Goal: Communication & Community: Answer question/provide support

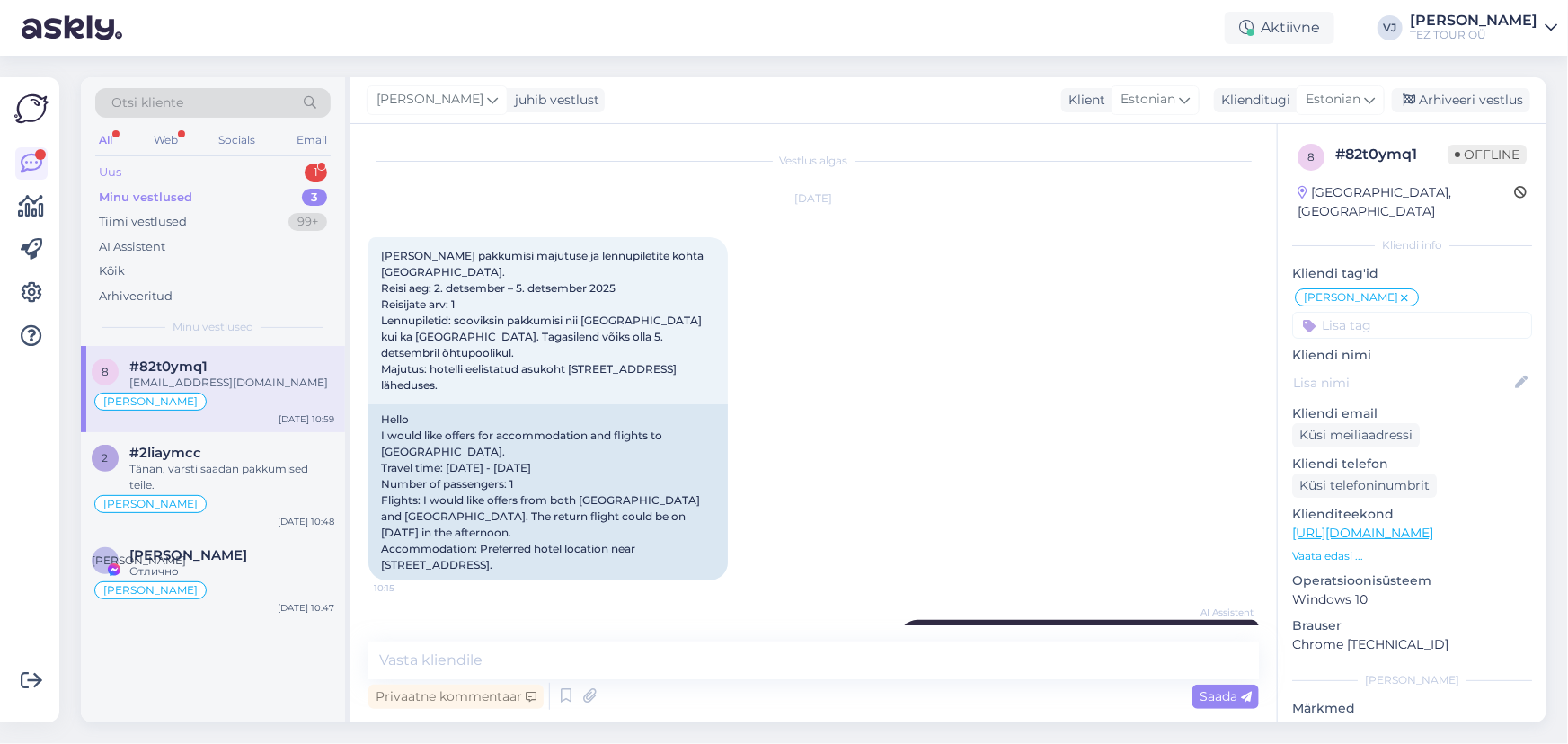
scroll to position [284, 0]
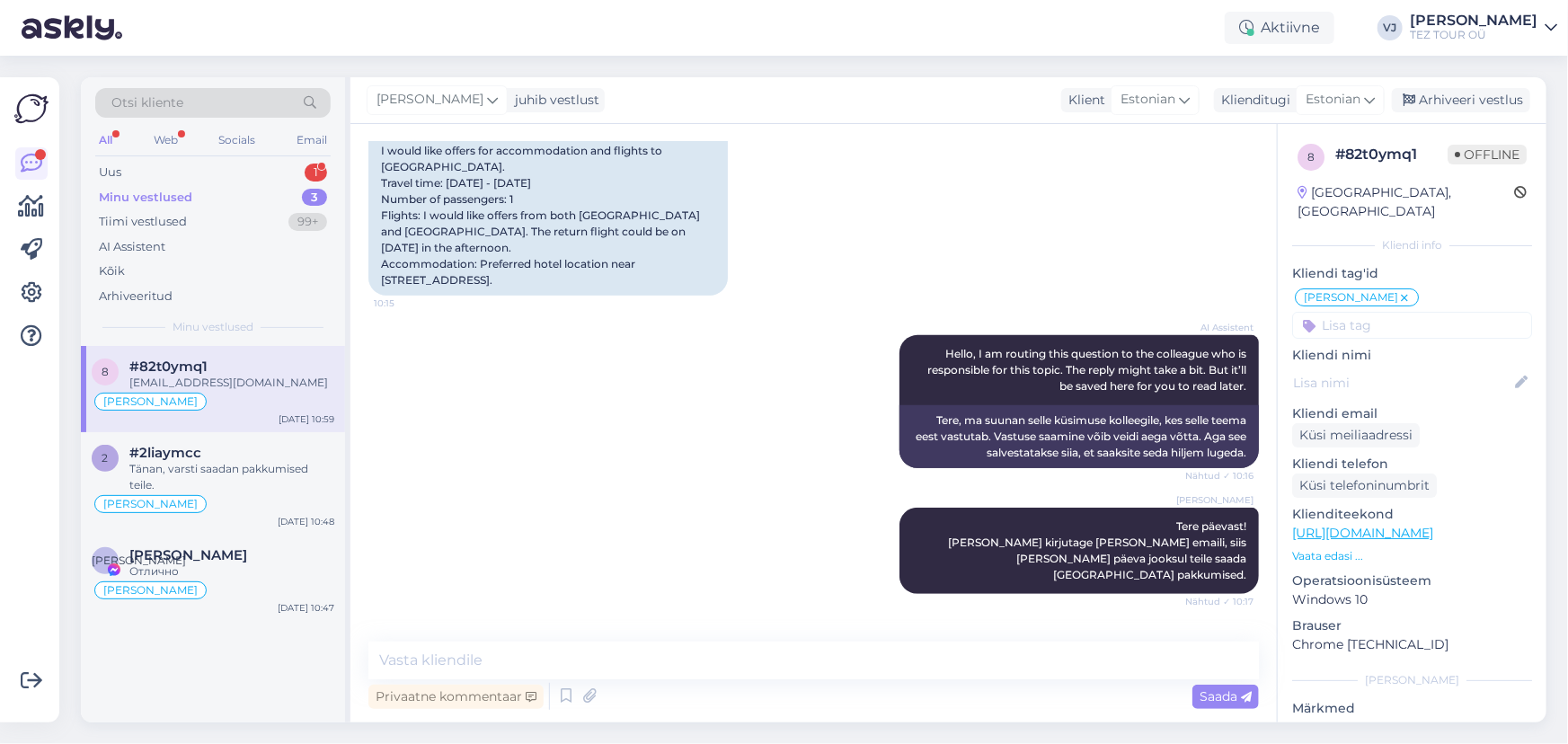
click at [210, 154] on div "All Web Socials Email" at bounding box center [213, 142] width 236 height 28
click at [215, 167] on div "Uus 1" at bounding box center [213, 172] width 236 height 25
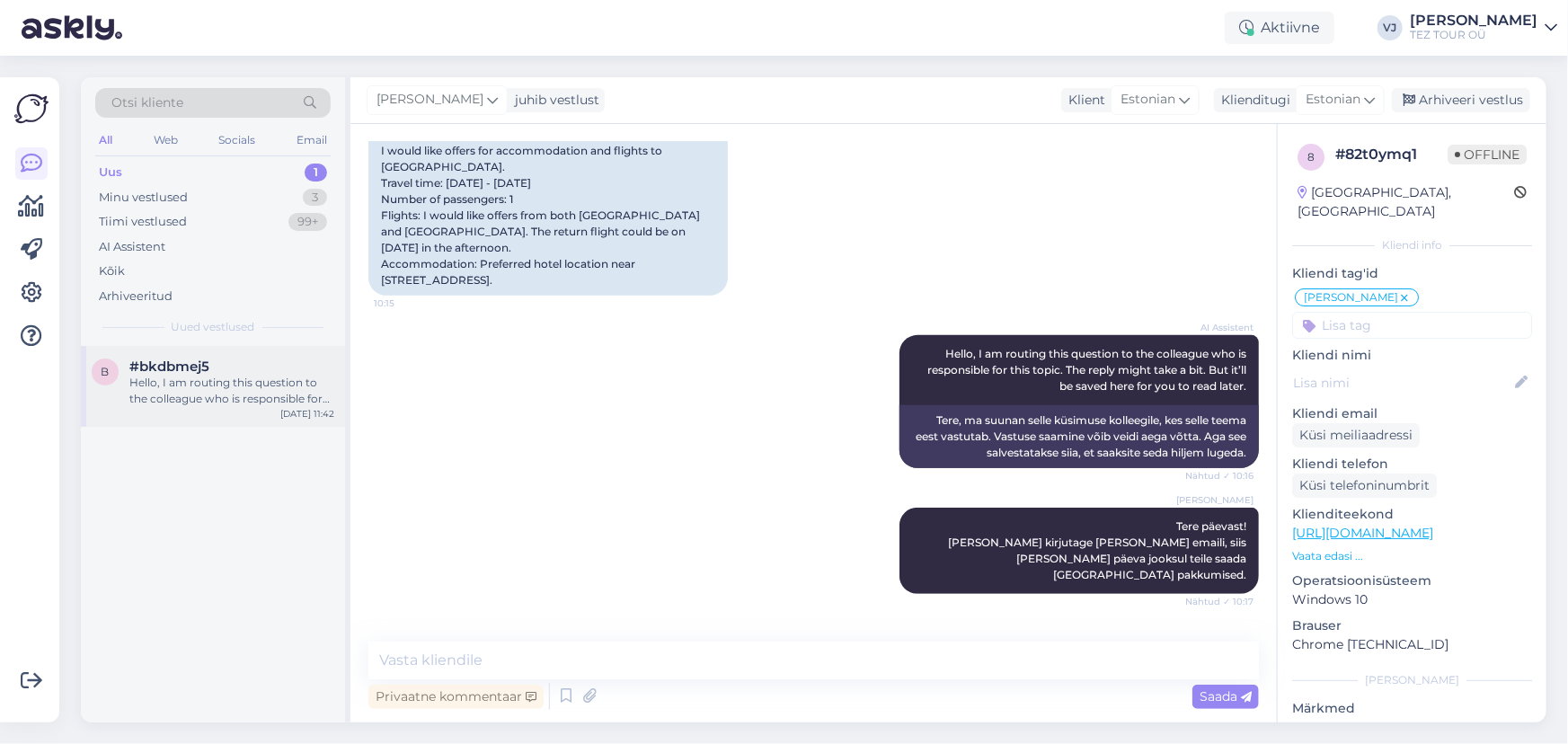
click at [218, 404] on div "Hello, I am routing this question to the colleague who is responsible for this …" at bounding box center [231, 390] width 205 height 32
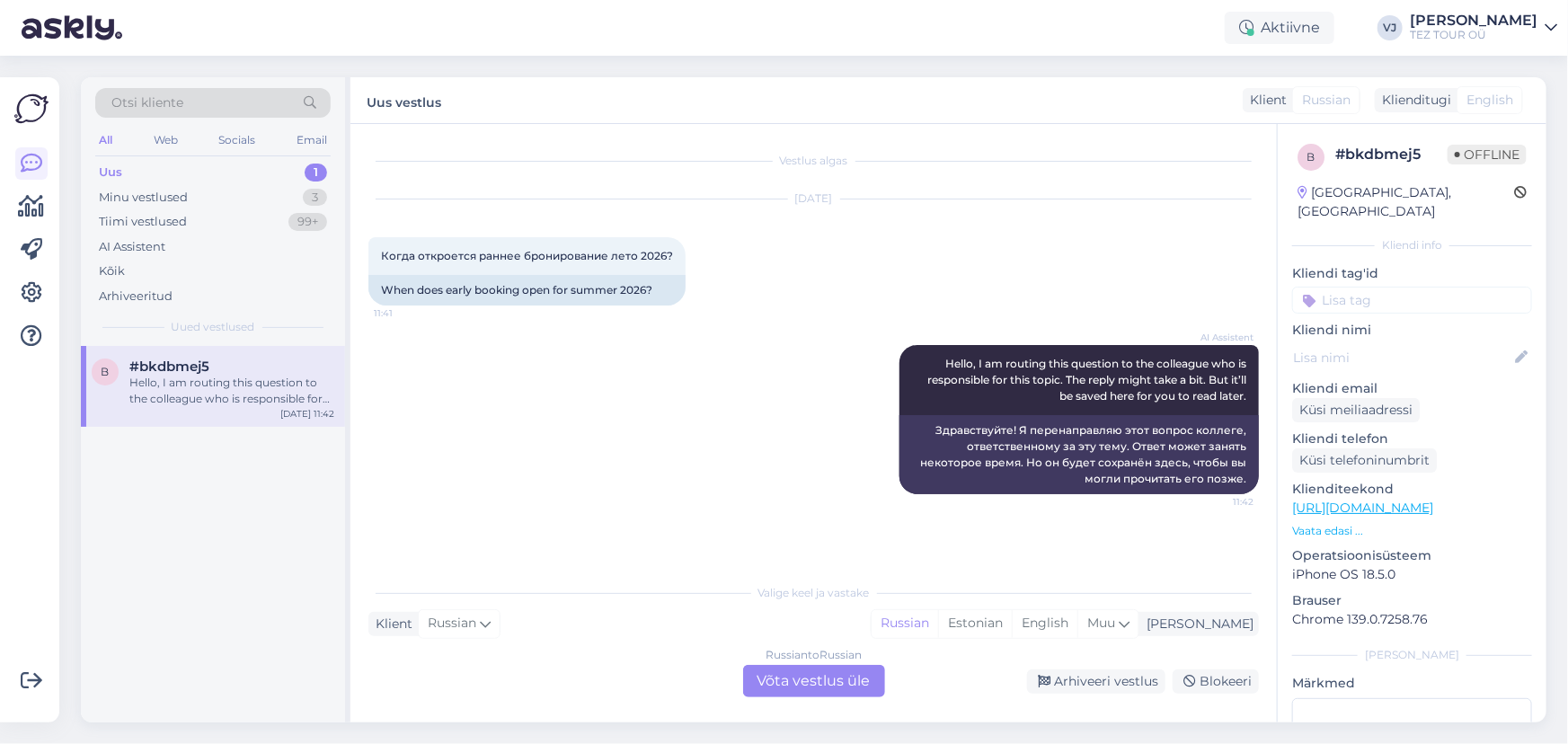
click at [826, 691] on div "Russian to Russian Võta vestlus üle" at bounding box center [814, 681] width 142 height 32
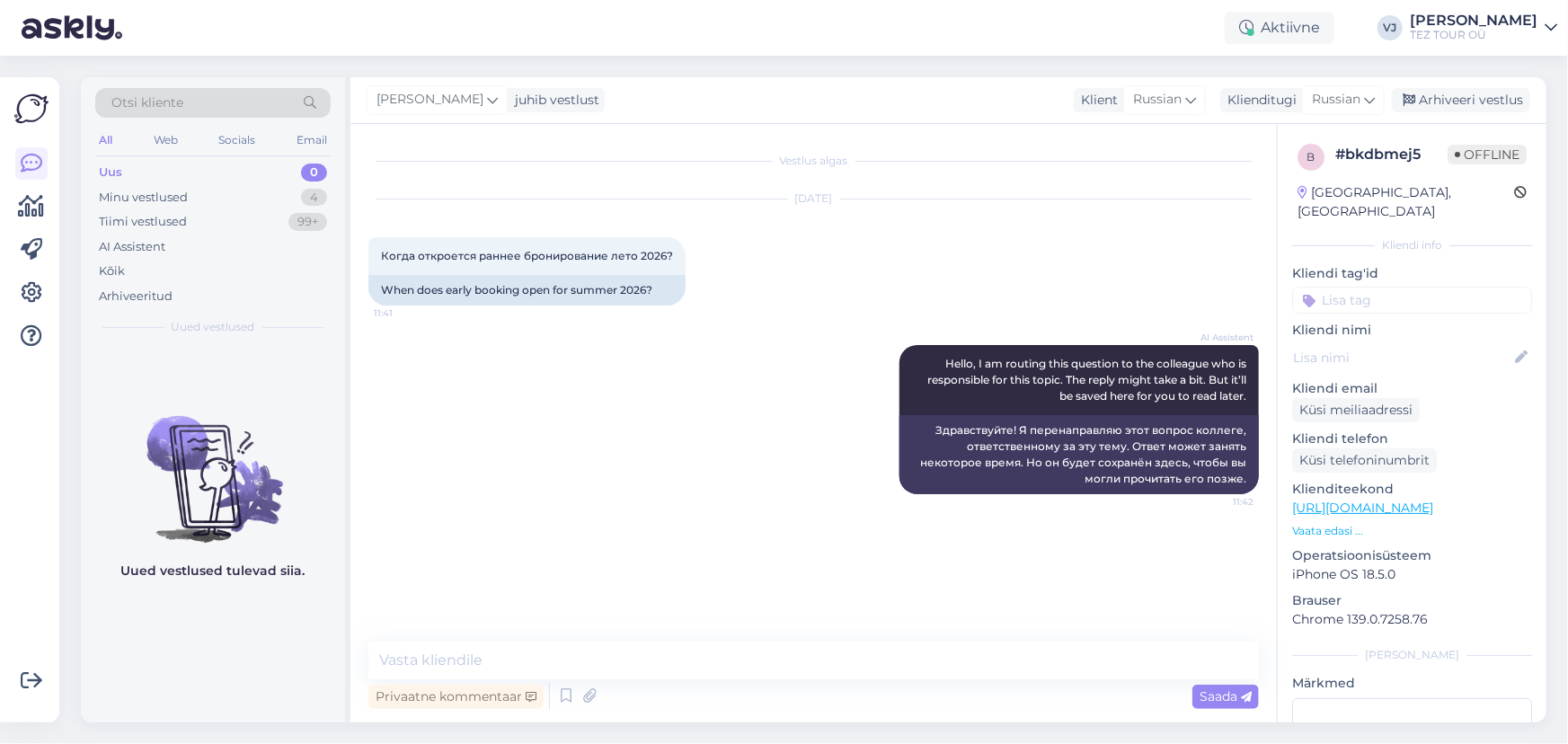
click at [1364, 287] on input at bounding box center [1411, 299] width 239 height 27
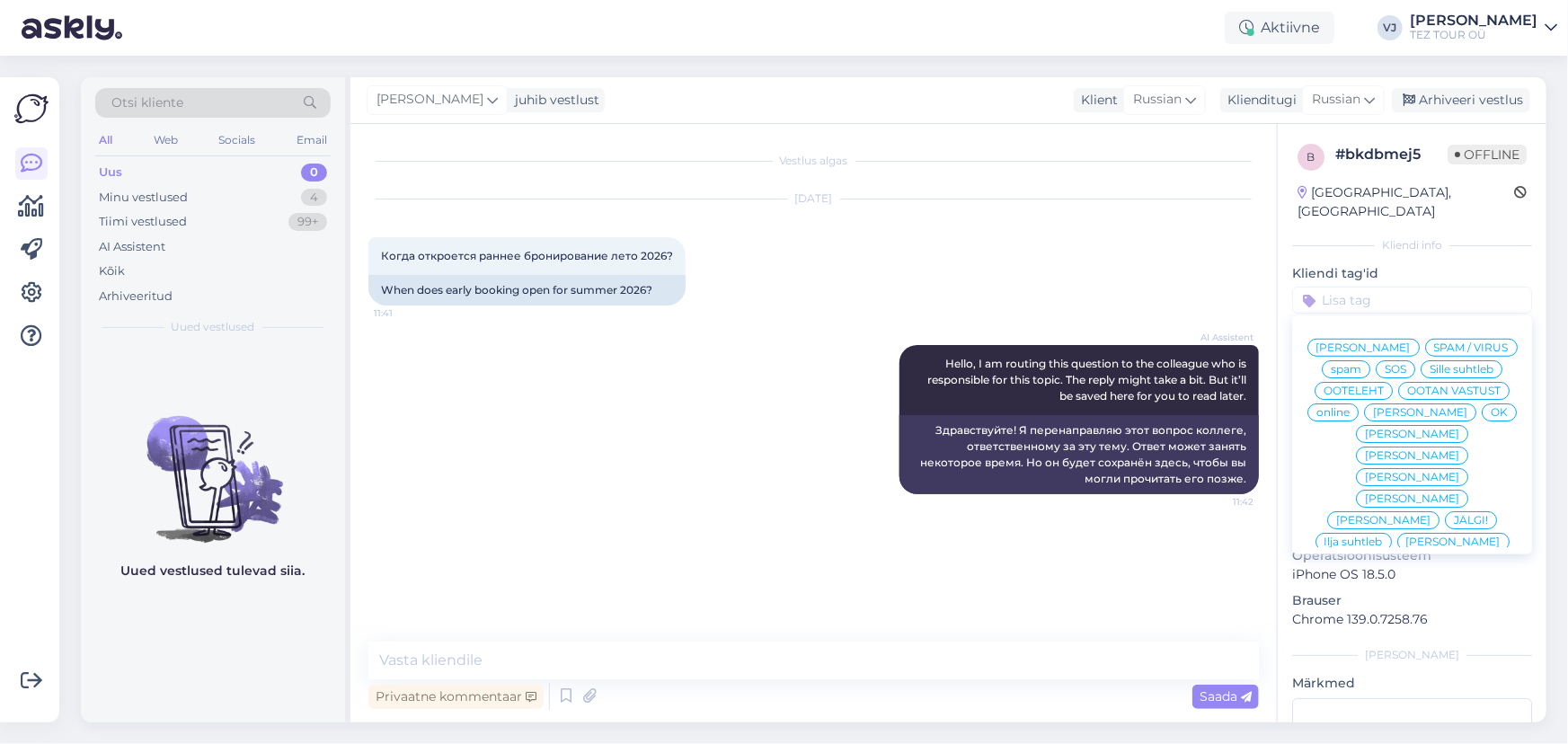
click at [1410, 342] on span "[PERSON_NAME]" at bounding box center [1363, 348] width 95 height 11
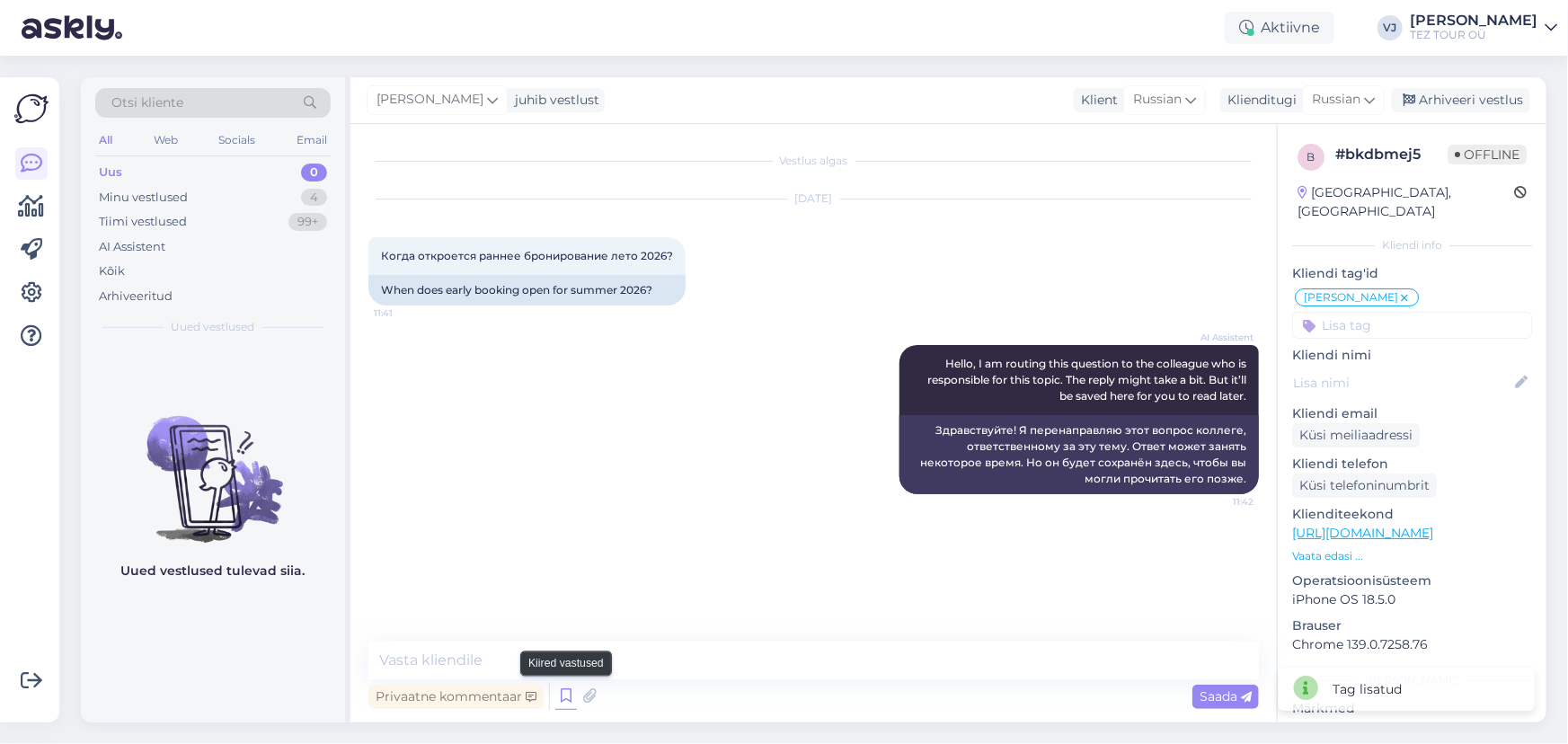
click at [571, 700] on icon at bounding box center [566, 695] width 22 height 27
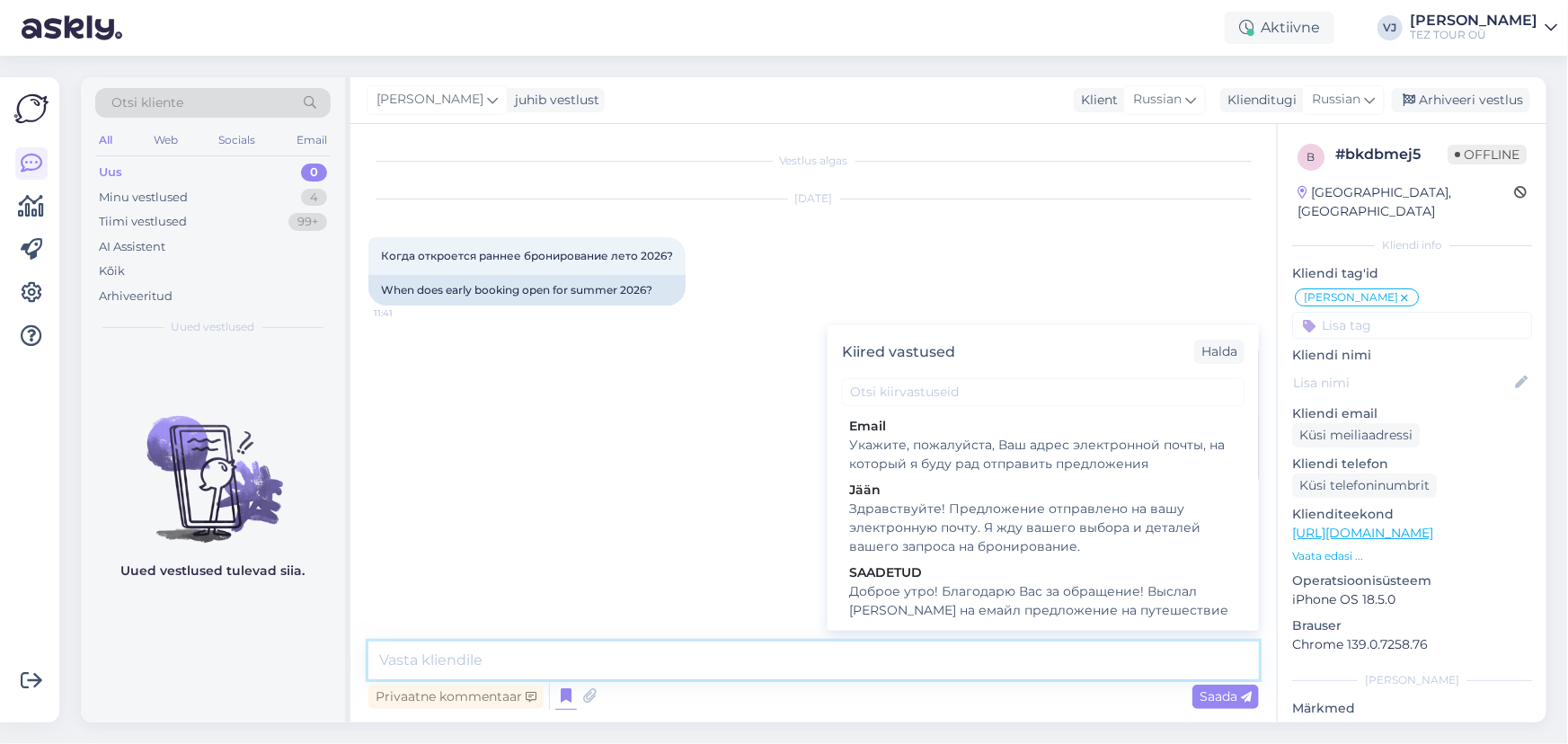
click at [467, 656] on textarea at bounding box center [813, 660] width 890 height 38
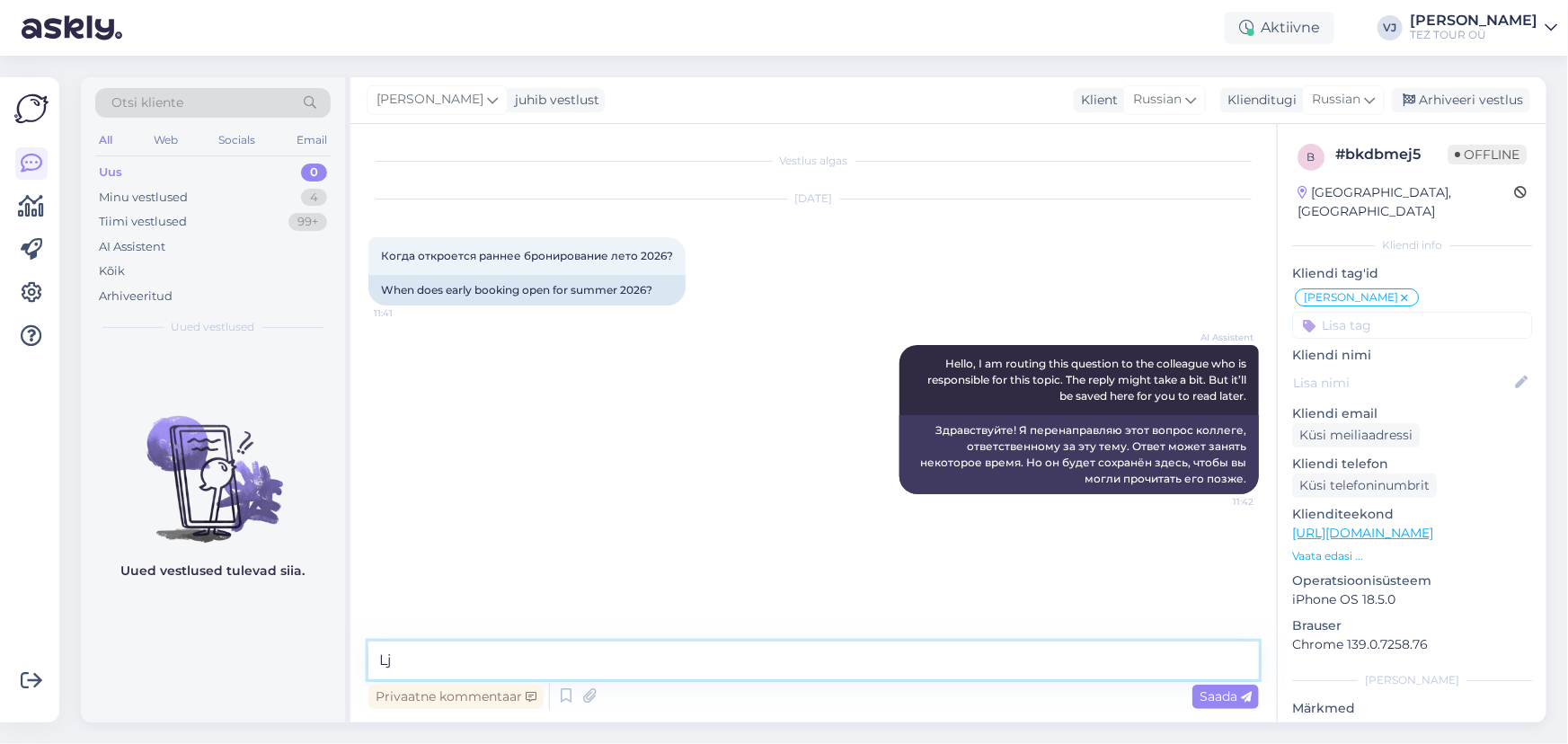
type textarea "L"
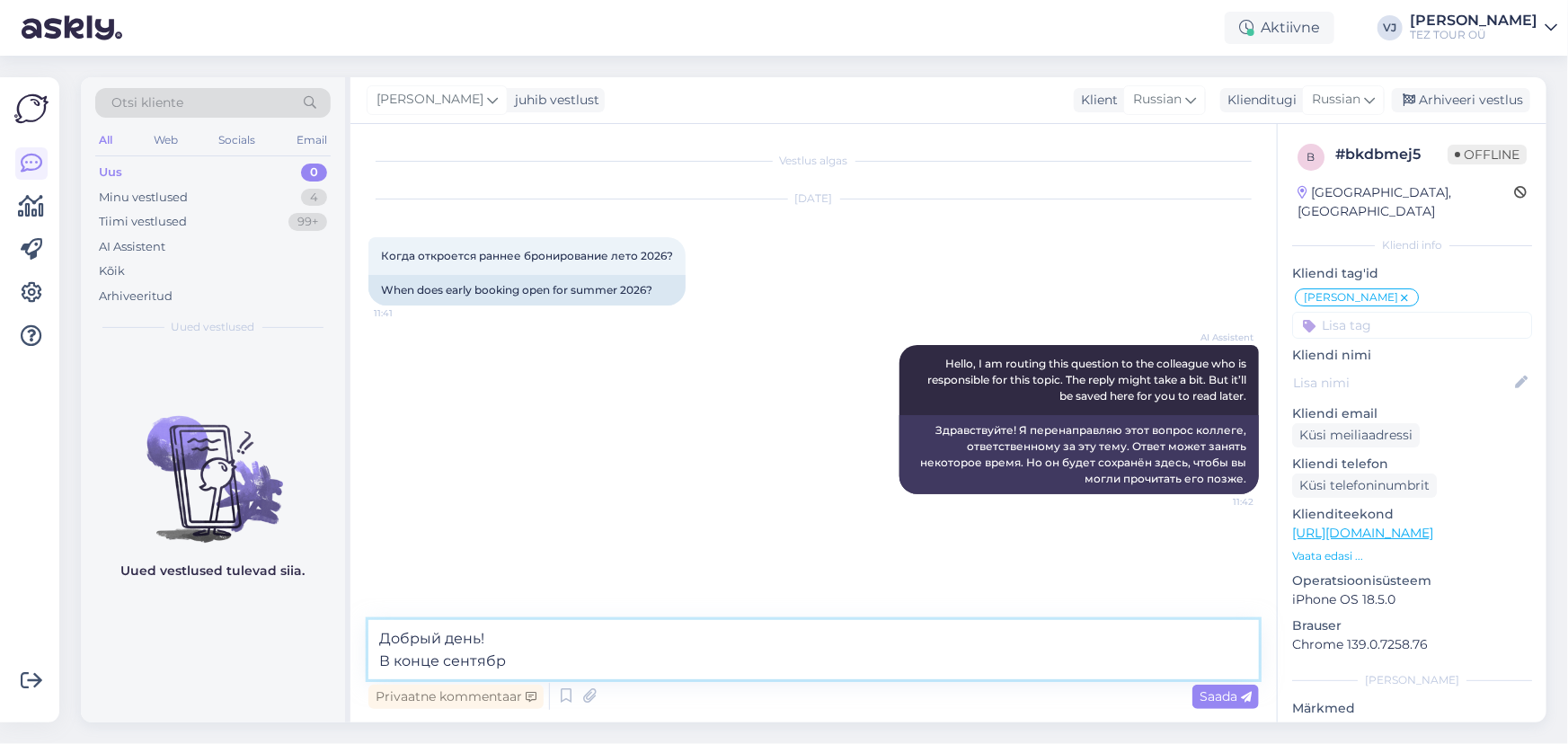
type textarea "Добрый день! В конце сентября"
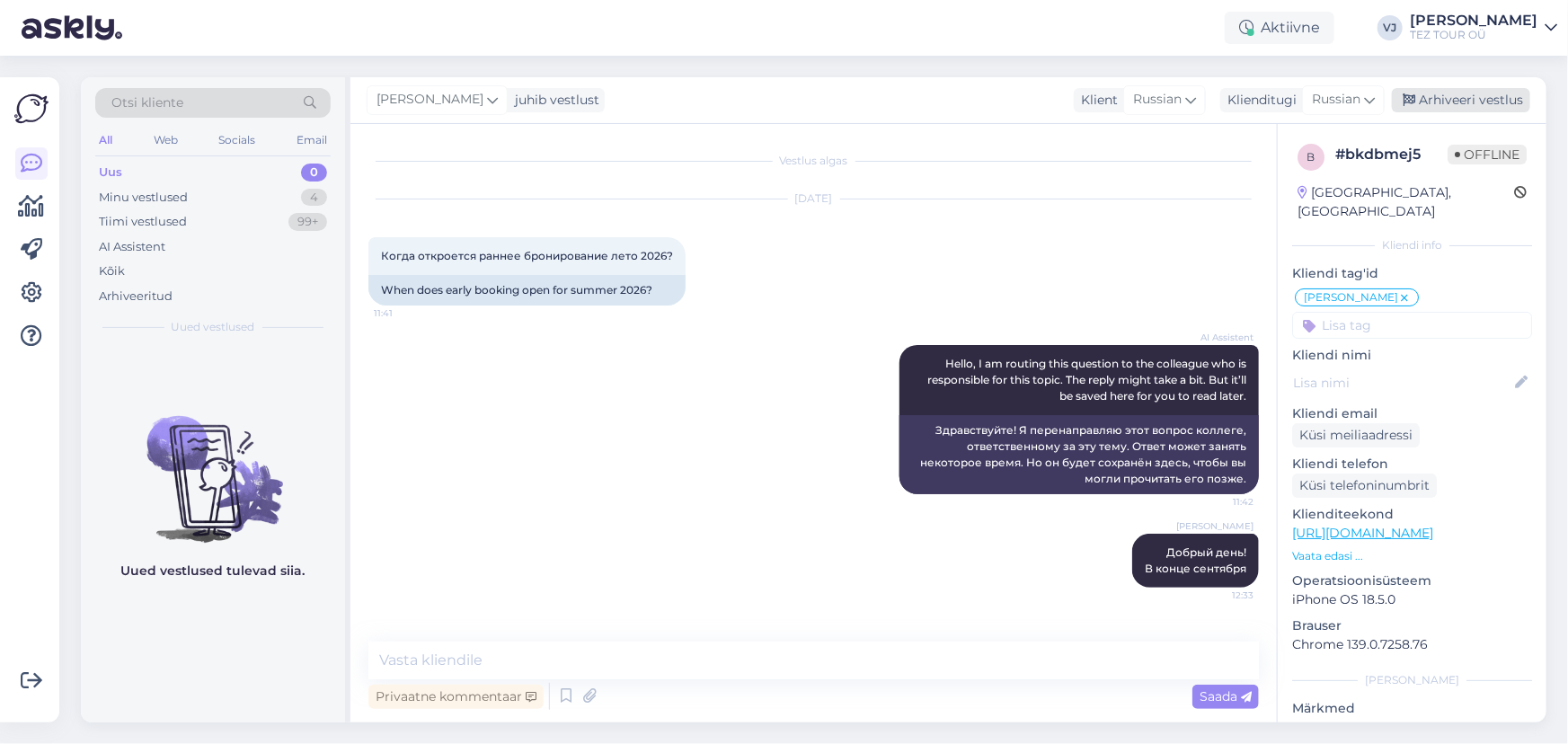
click at [1510, 90] on div "Arhiveeri vestlus" at bounding box center [1461, 100] width 139 height 24
